Goal: Information Seeking & Learning: Learn about a topic

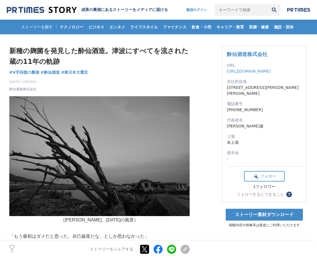
drag, startPoint x: 51, startPoint y: 81, endPoint x: 9, endPoint y: 82, distance: 41.4
click at [9, 82] on div "[DATE] 10時00分 酔仙酒造株式会社 7" at bounding box center [99, 84] width 180 height 15
copy span "[DATE] 10時00分"
click at [15, 49] on h1 "新種の麹菌を発見した酔仙酒造。津波にすべてを流された蔵の11年の軌跡" at bounding box center [99, 57] width 180 height 22
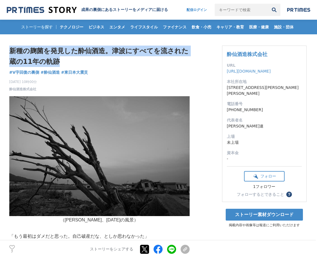
drag, startPoint x: 9, startPoint y: 49, endPoint x: 58, endPoint y: 67, distance: 52.2
click at [58, 67] on div "新種の麹菌を発見した酔仙酒造。津波にすべてを流された蔵の11年の軌跡 V字回復の裏側 #V字回復の裏側 #酔仙酒造 #東日本大震災 7" at bounding box center [99, 69] width 180 height 46
copy div "新種の麹菌を発見した酔仙酒造。津波にすべてを流された蔵の11年の軌跡 V字回復の裏側"
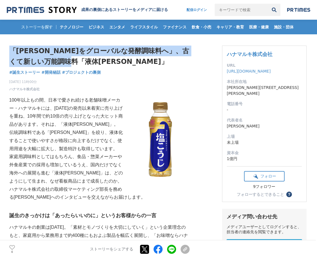
drag, startPoint x: 10, startPoint y: 48, endPoint x: 106, endPoint y: 63, distance: 97.0
click at [106, 63] on h1 "「塩こうじをグローバルな発酵調味料へ」、古くて新しい万能調味料「液体塩こうじ」" at bounding box center [99, 57] width 180 height 22
copy h1 "「塩こうじをグローバルな発酵調味料へ」、古くて新しい万能調味料「液体塩こうじ」"
drag, startPoint x: 9, startPoint y: 81, endPoint x: 68, endPoint y: 86, distance: 59.3
click at [68, 86] on div "2024年6月10日 11時00分 ハナマルキ株式会社 4" at bounding box center [99, 84] width 180 height 15
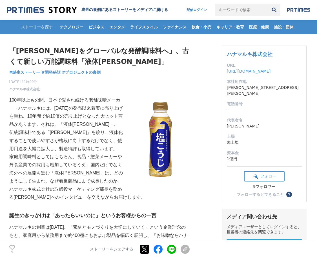
click at [51, 84] on div "2024年6月10日 11時00分 ハナマルキ株式会社 4" at bounding box center [99, 84] width 180 height 15
drag, startPoint x: 48, startPoint y: 80, endPoint x: 9, endPoint y: 83, distance: 39.2
click at [9, 83] on div "2024年6月10日 11時00分 ハナマルキ株式会社 4" at bounding box center [99, 84] width 180 height 15
copy span "2024年6月10日 11時00分"
